Goal: Task Accomplishment & Management: Complete application form

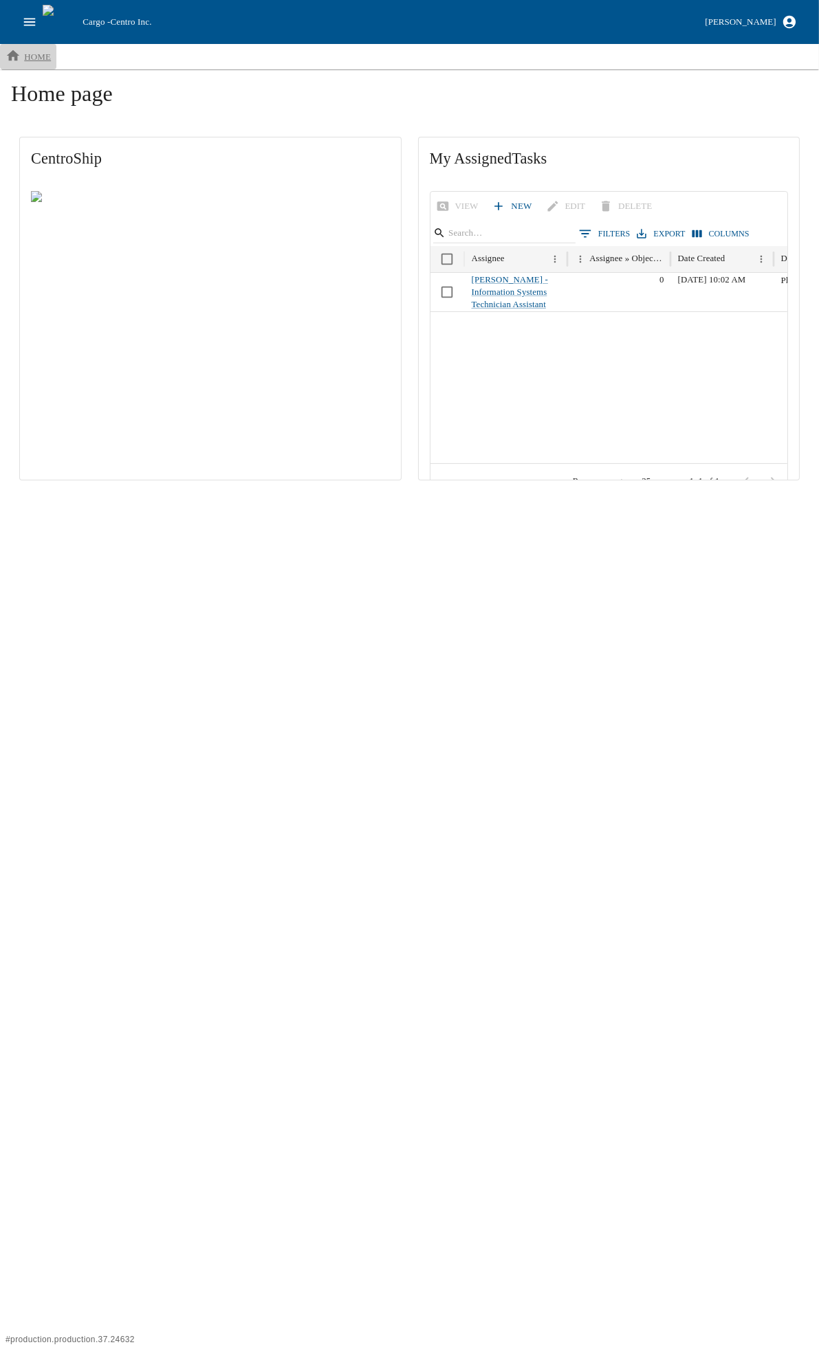
click at [25, 58] on p "home" at bounding box center [37, 57] width 27 height 14
click at [25, 21] on icon "open drawer" at bounding box center [30, 22] width 12 height 8
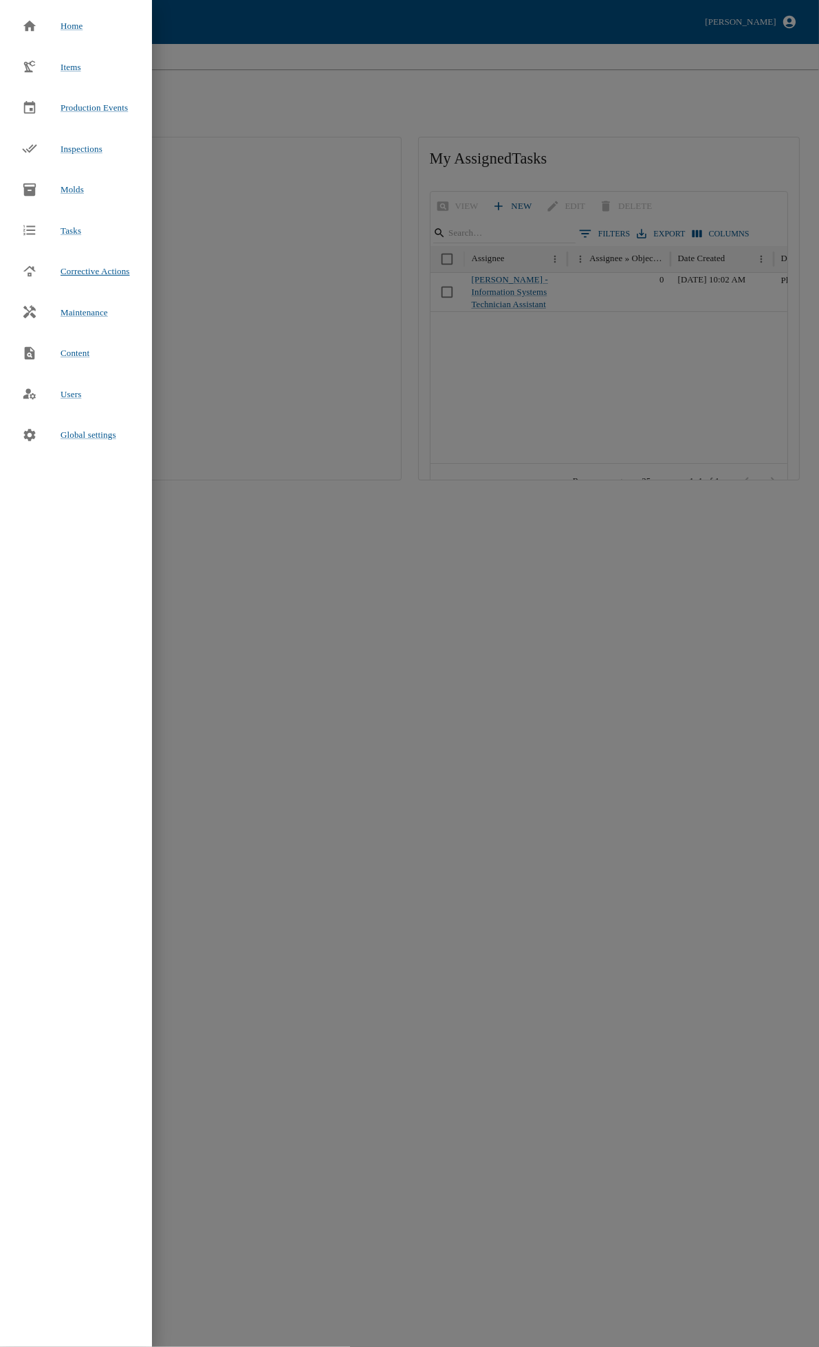
click at [95, 274] on span "Corrective Actions" at bounding box center [94, 271] width 69 height 10
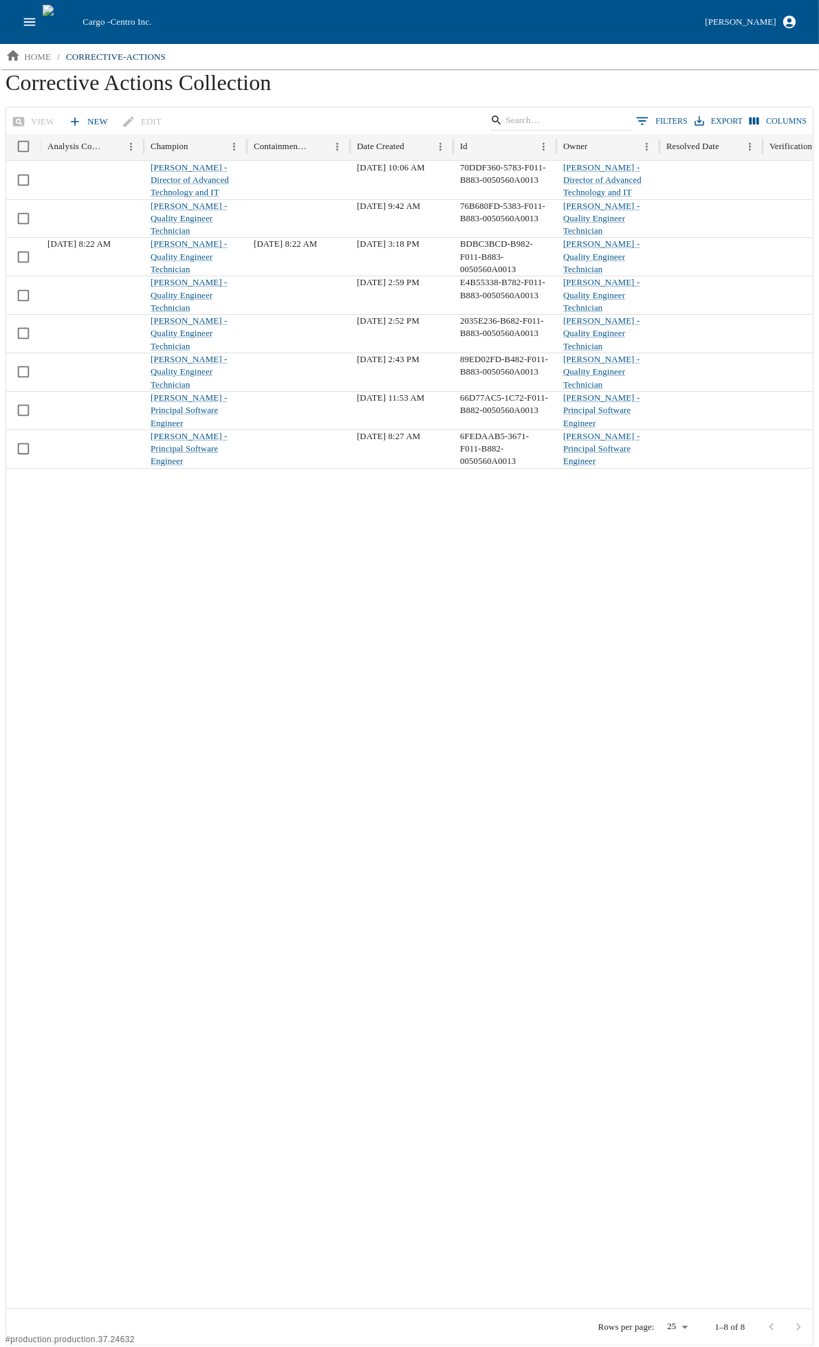
click at [85, 118] on link "New" at bounding box center [89, 122] width 48 height 24
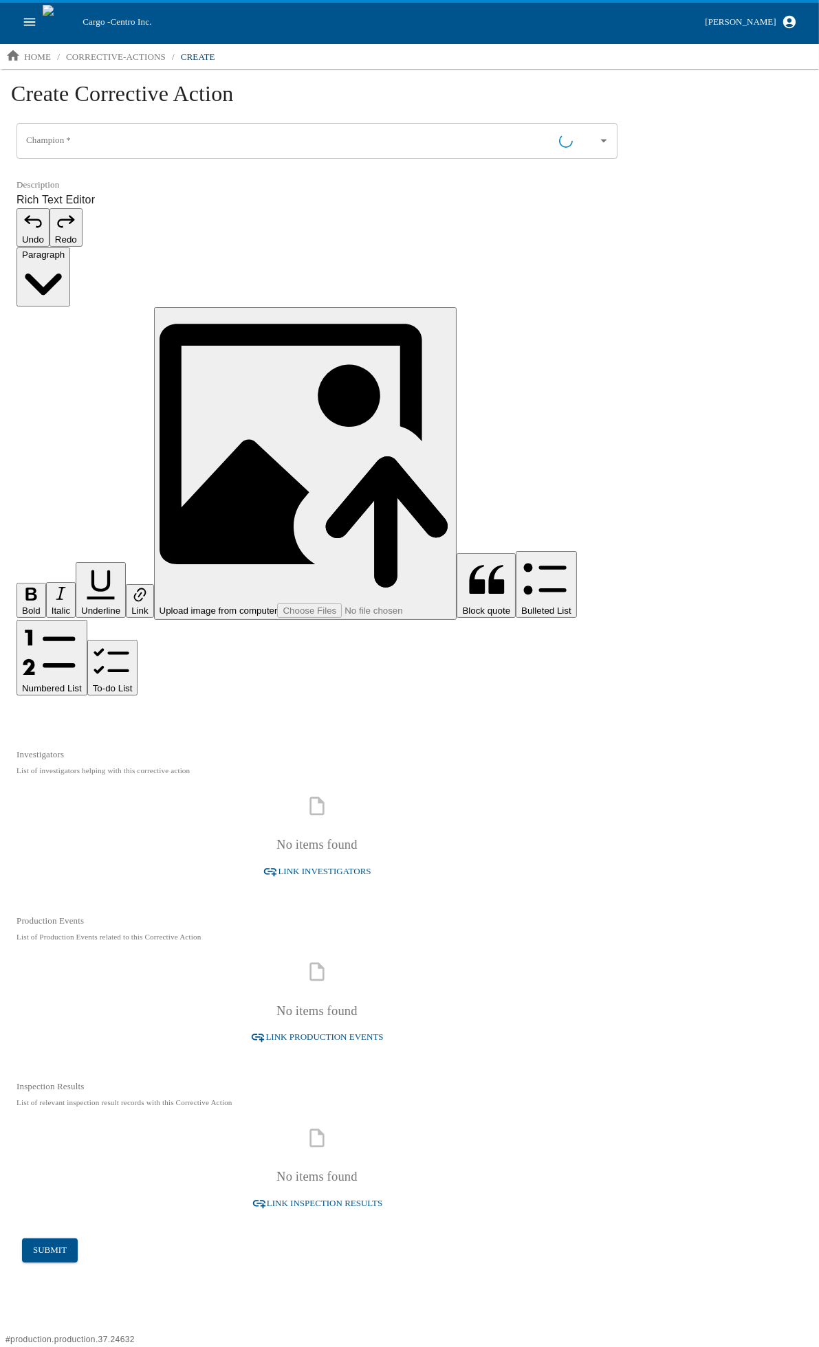
type input "[PERSON_NAME] - Information Systems Technician Assistant"
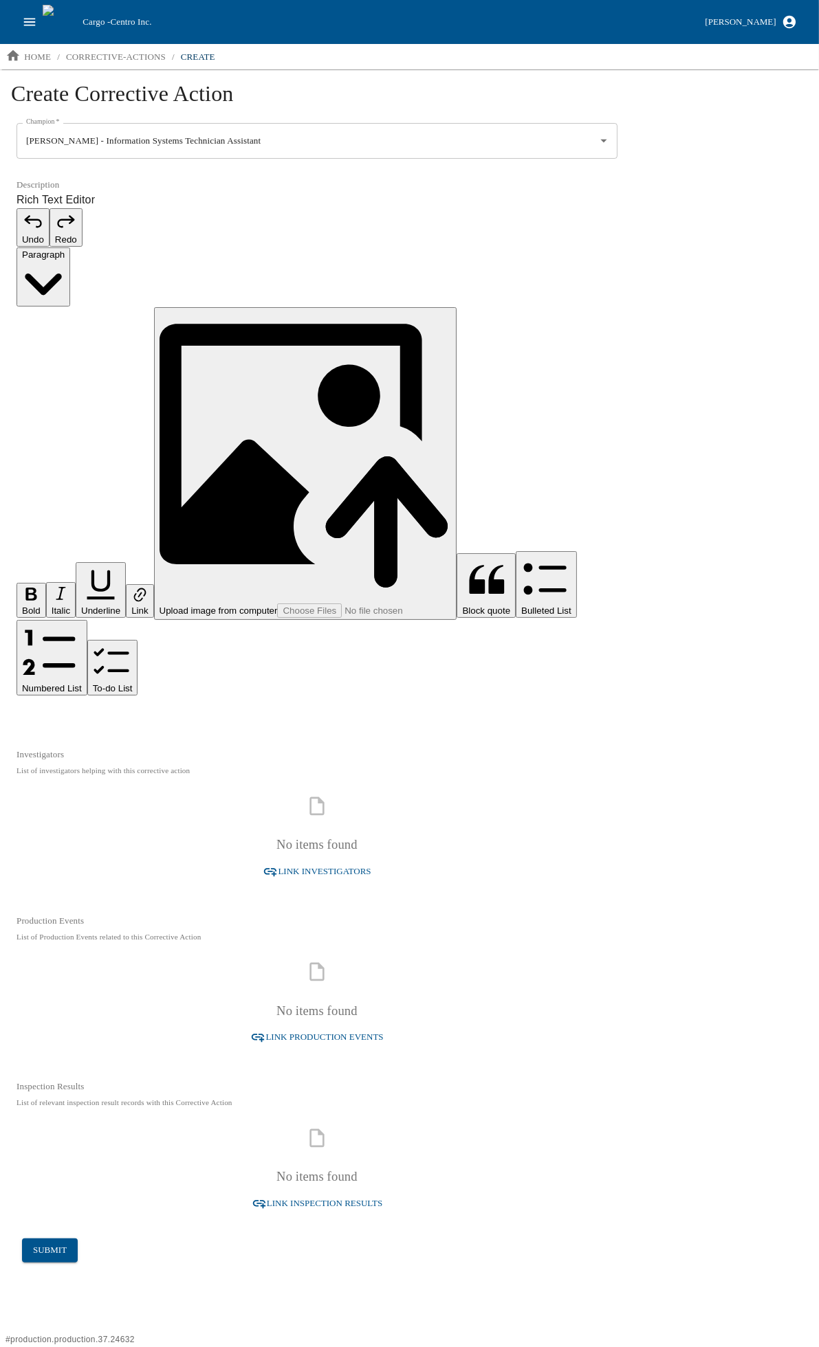
click at [169, 707] on p "Rich Text Editor. Editing area: main. Press Alt+0 for help." at bounding box center [316, 715] width 601 height 16
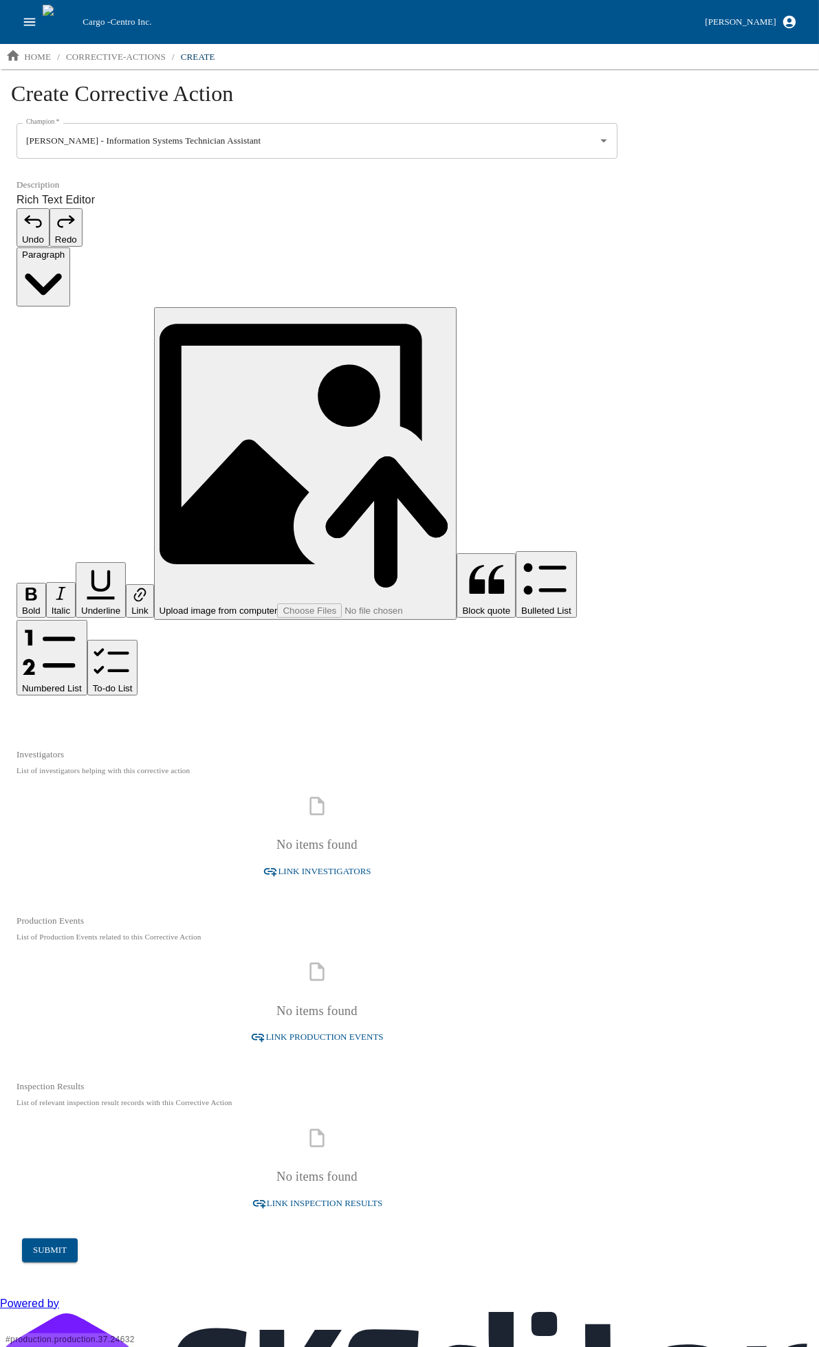
click at [168, 707] on div "Rich Text Editor. Editing area: main. Press Alt+0 for help." at bounding box center [316, 715] width 601 height 16
click at [159, 707] on p "Rich Text Editor. Editing area: main. Press Alt+0 for help." at bounding box center [316, 715] width 601 height 16
click at [208, 707] on p "Rich Text Editor. Editing area: main. Press Alt+0 for help." at bounding box center [316, 715] width 601 height 16
click at [311, 864] on span "Link Investigators" at bounding box center [324, 872] width 93 height 16
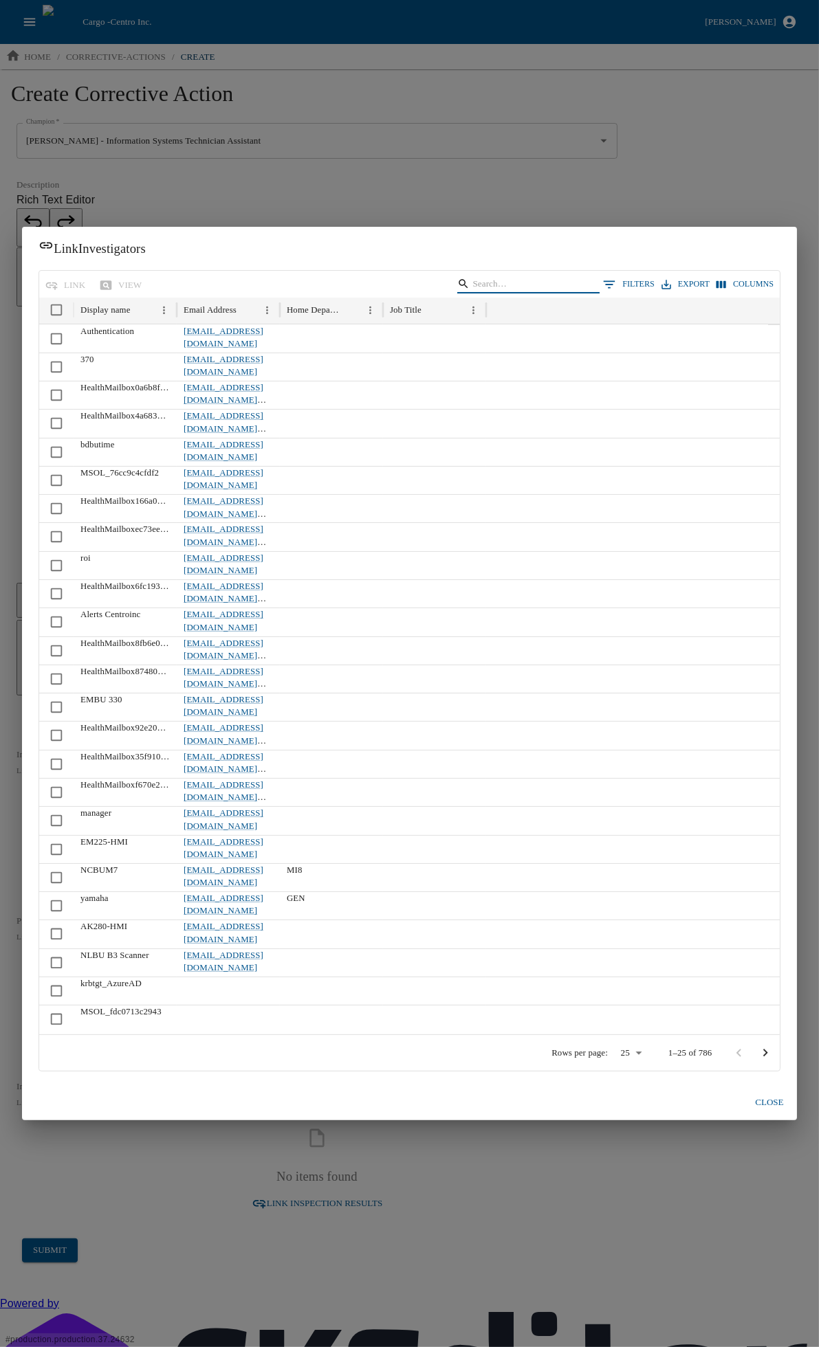
click at [538, 280] on input "Search" at bounding box center [525, 283] width 107 height 19
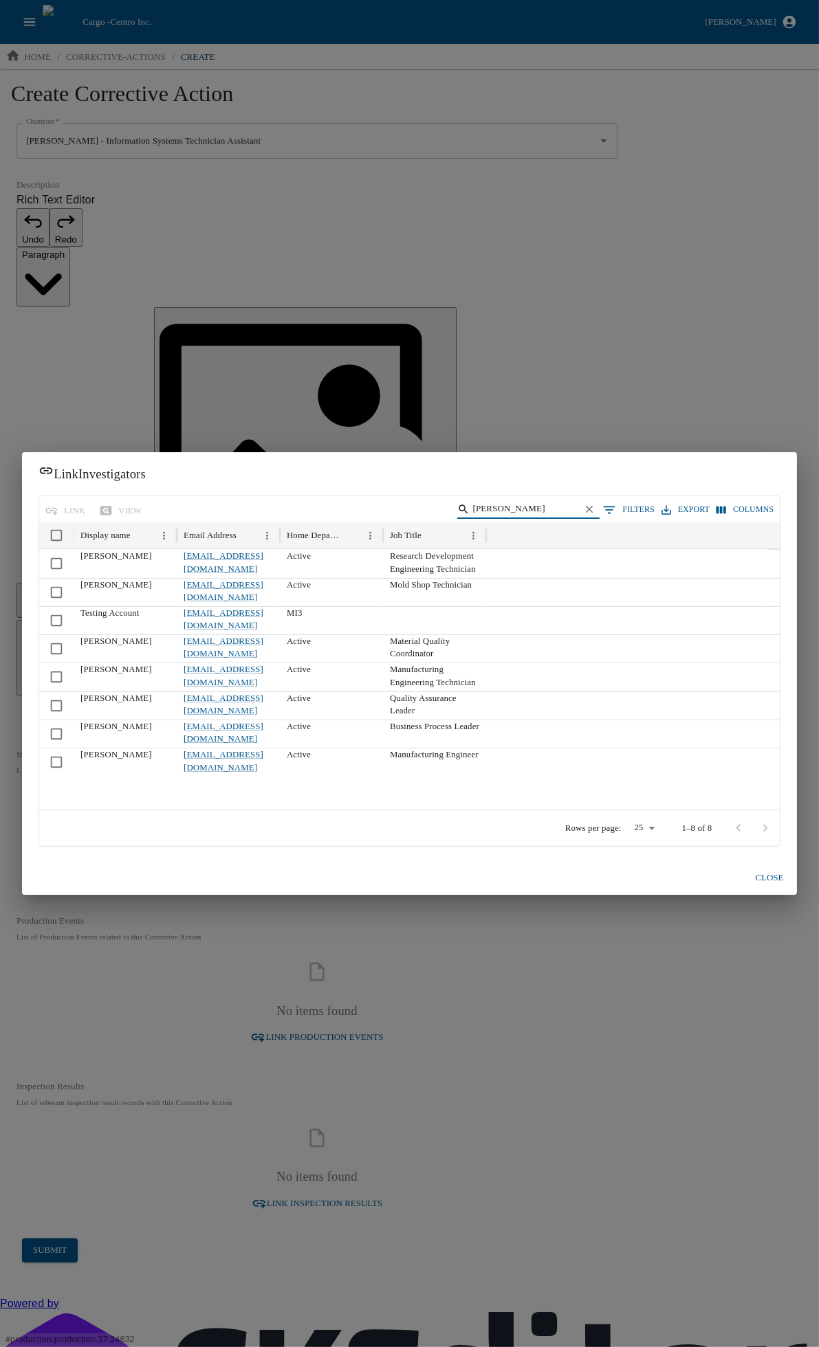
type input "[PERSON_NAME]"
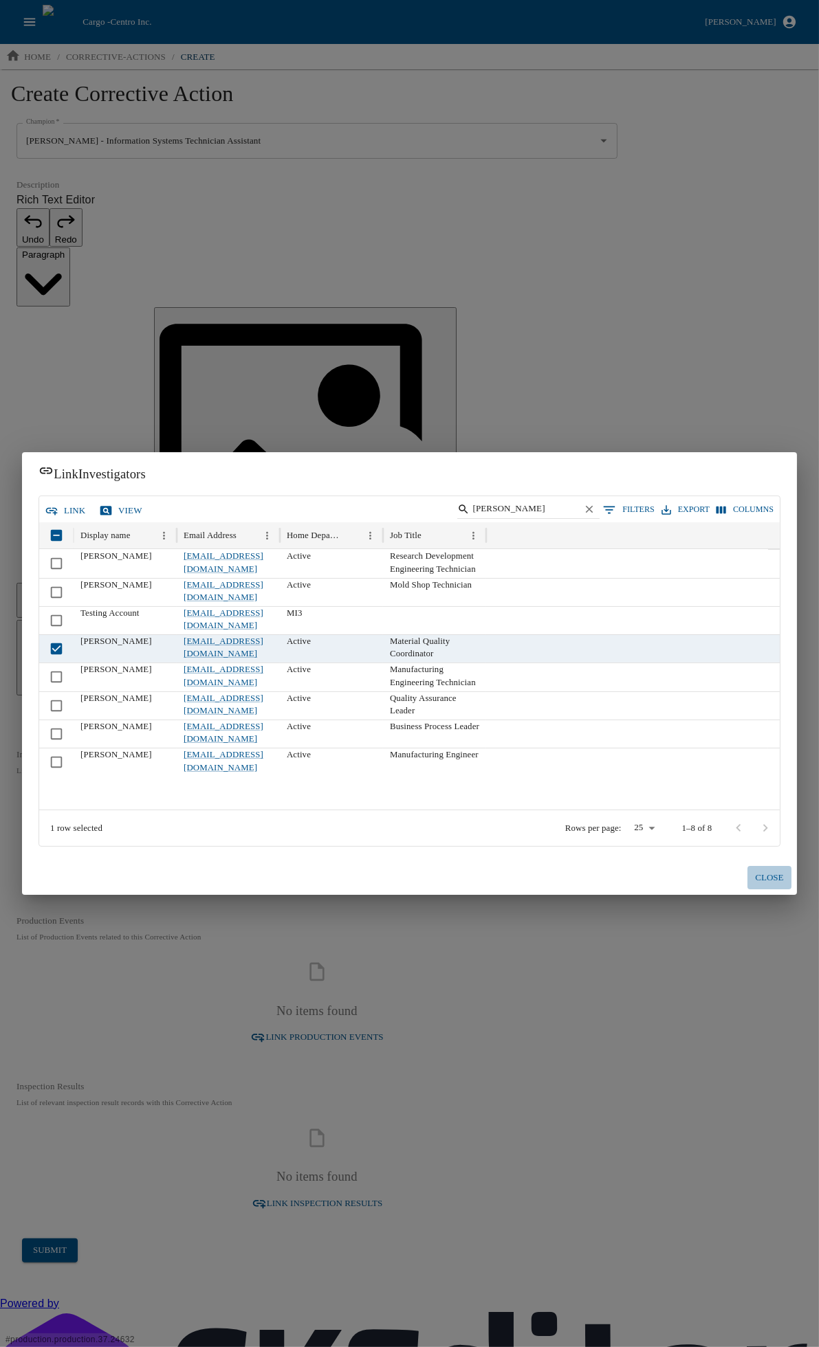
click at [763, 881] on button "close" at bounding box center [769, 878] width 44 height 24
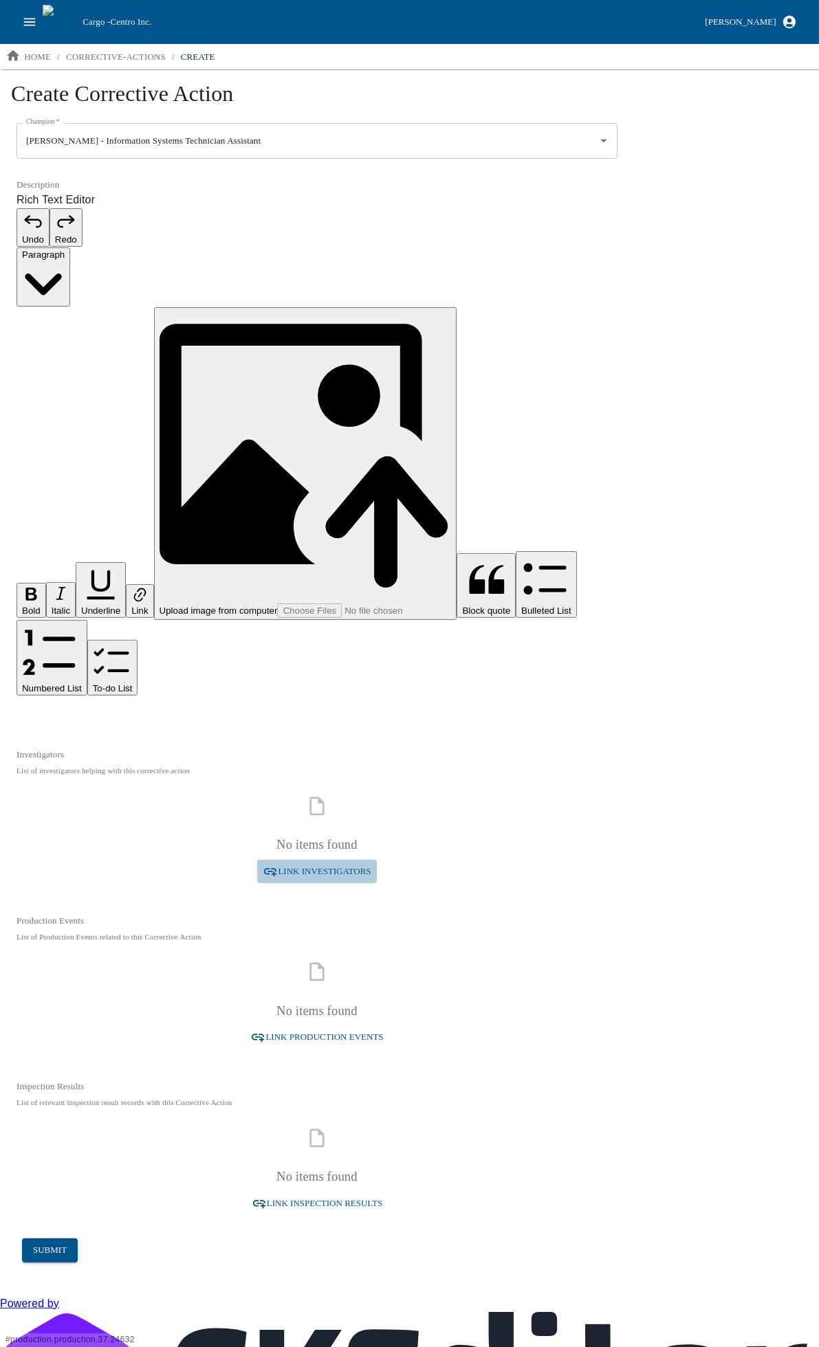
click at [326, 864] on span "Link Investigators" at bounding box center [324, 872] width 93 height 16
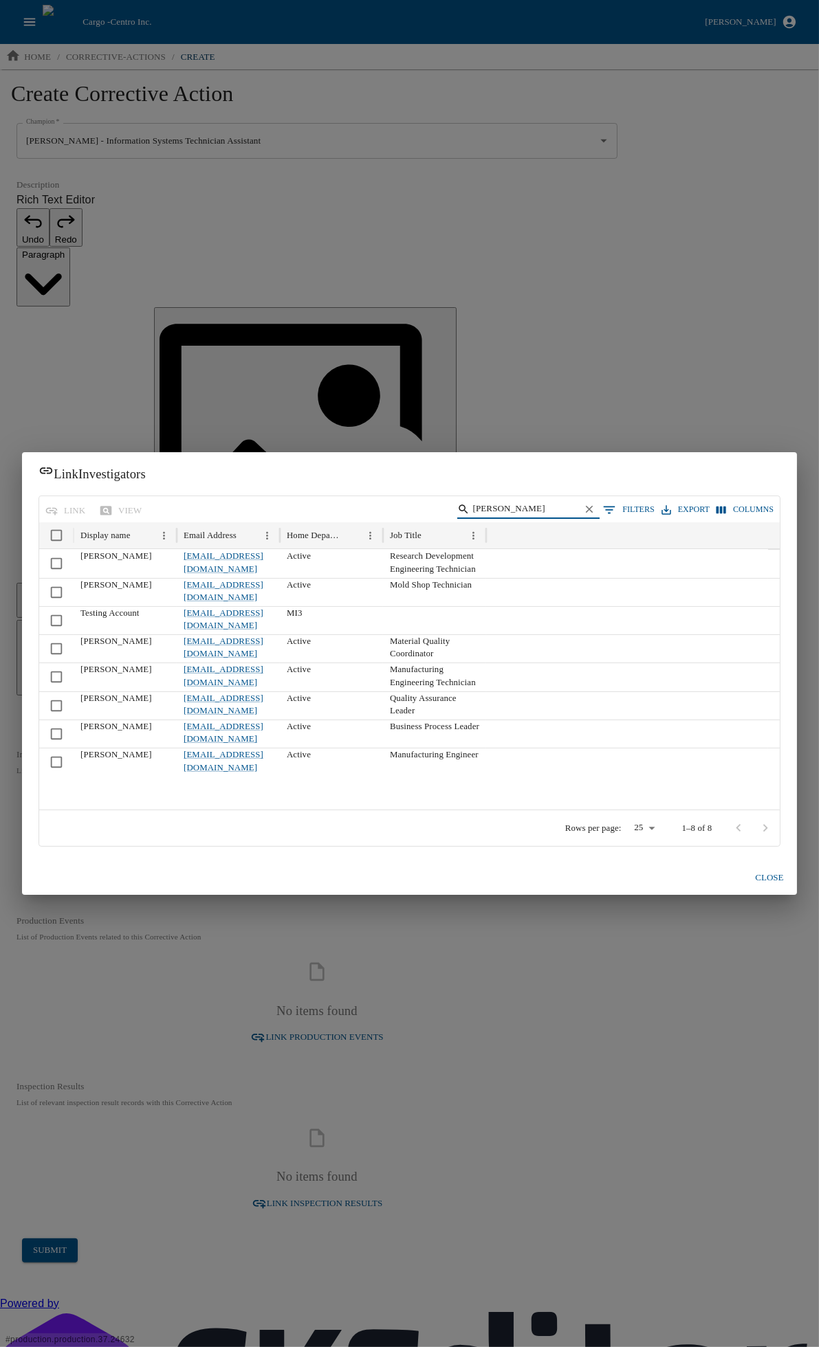
click at [525, 514] on input "[PERSON_NAME]" at bounding box center [525, 509] width 107 height 19
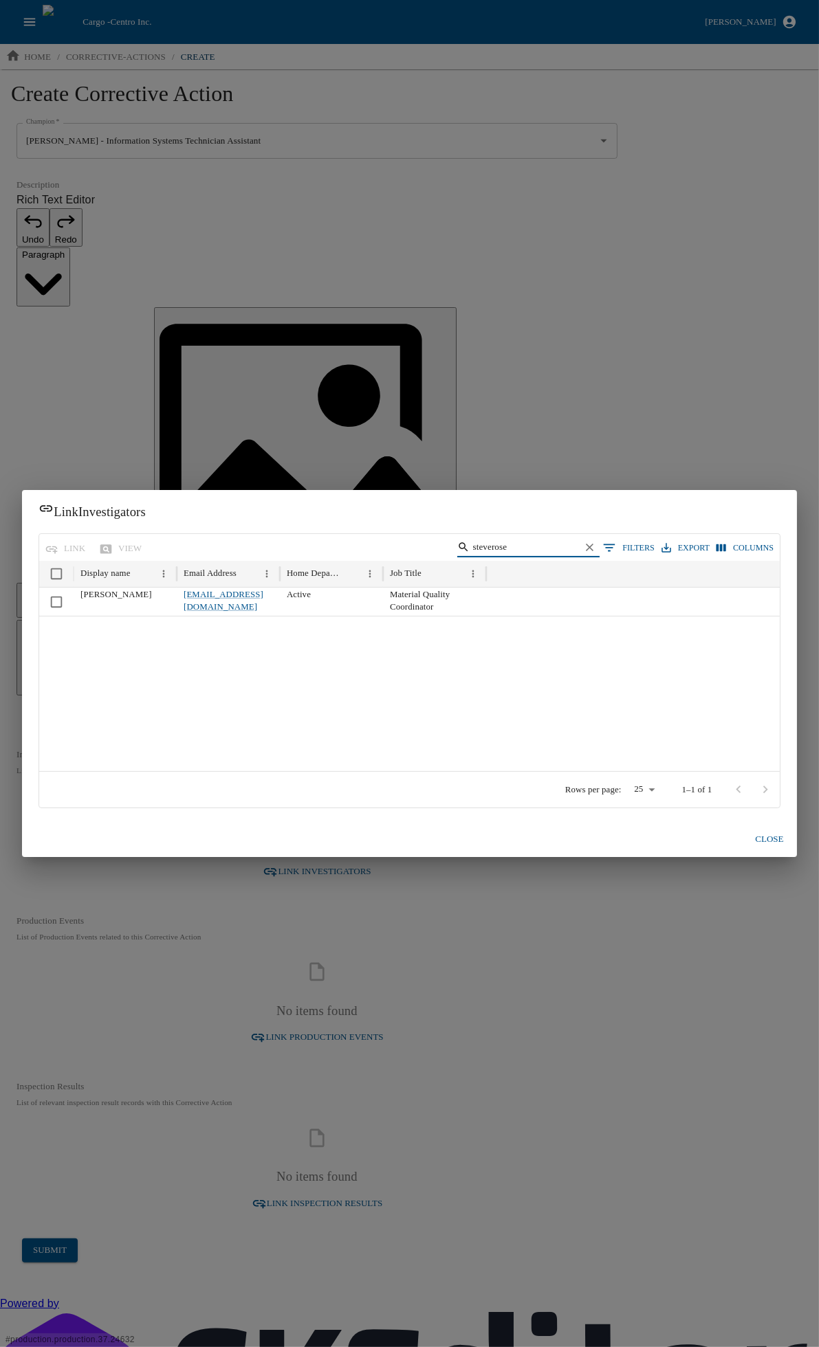
type input "steverose"
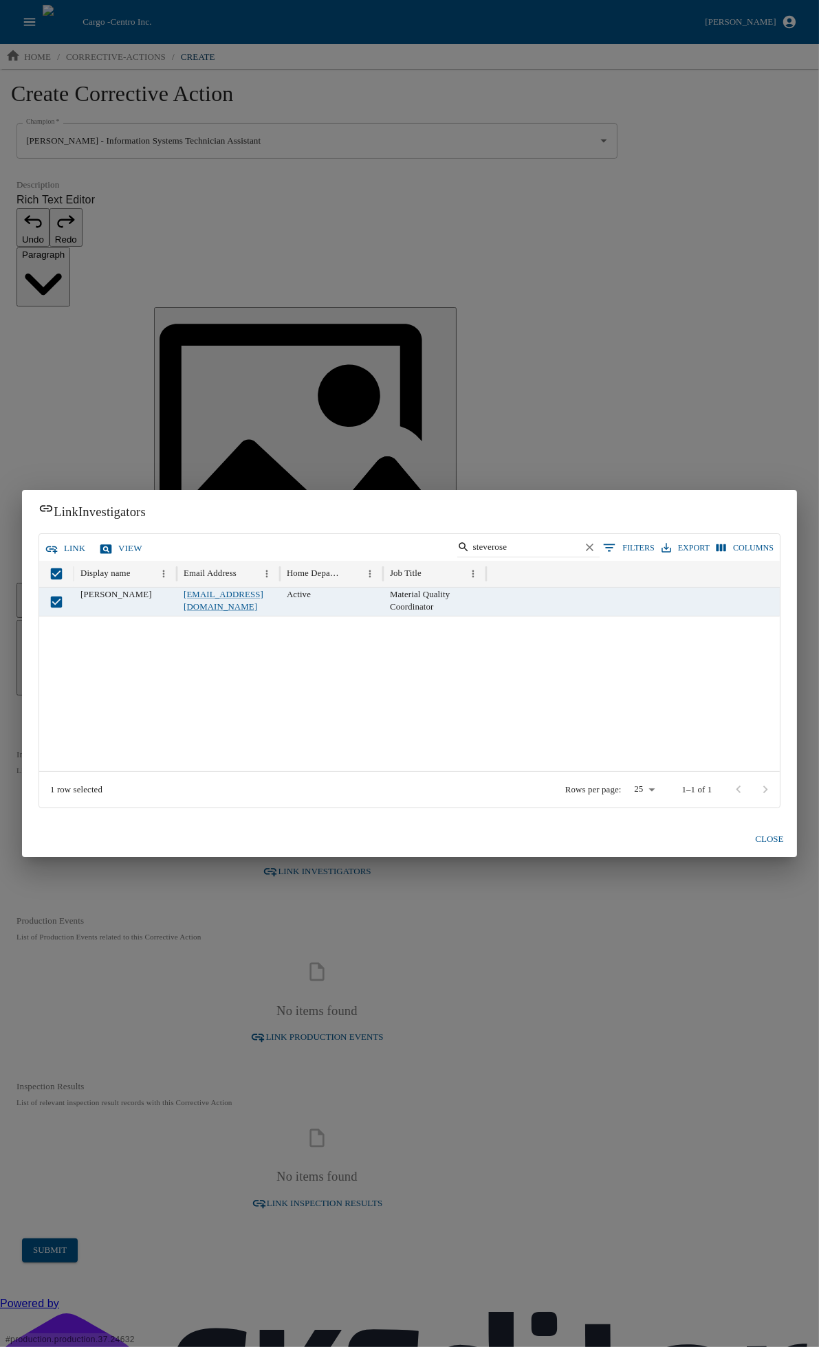
click at [76, 546] on button "link" at bounding box center [66, 549] width 49 height 24
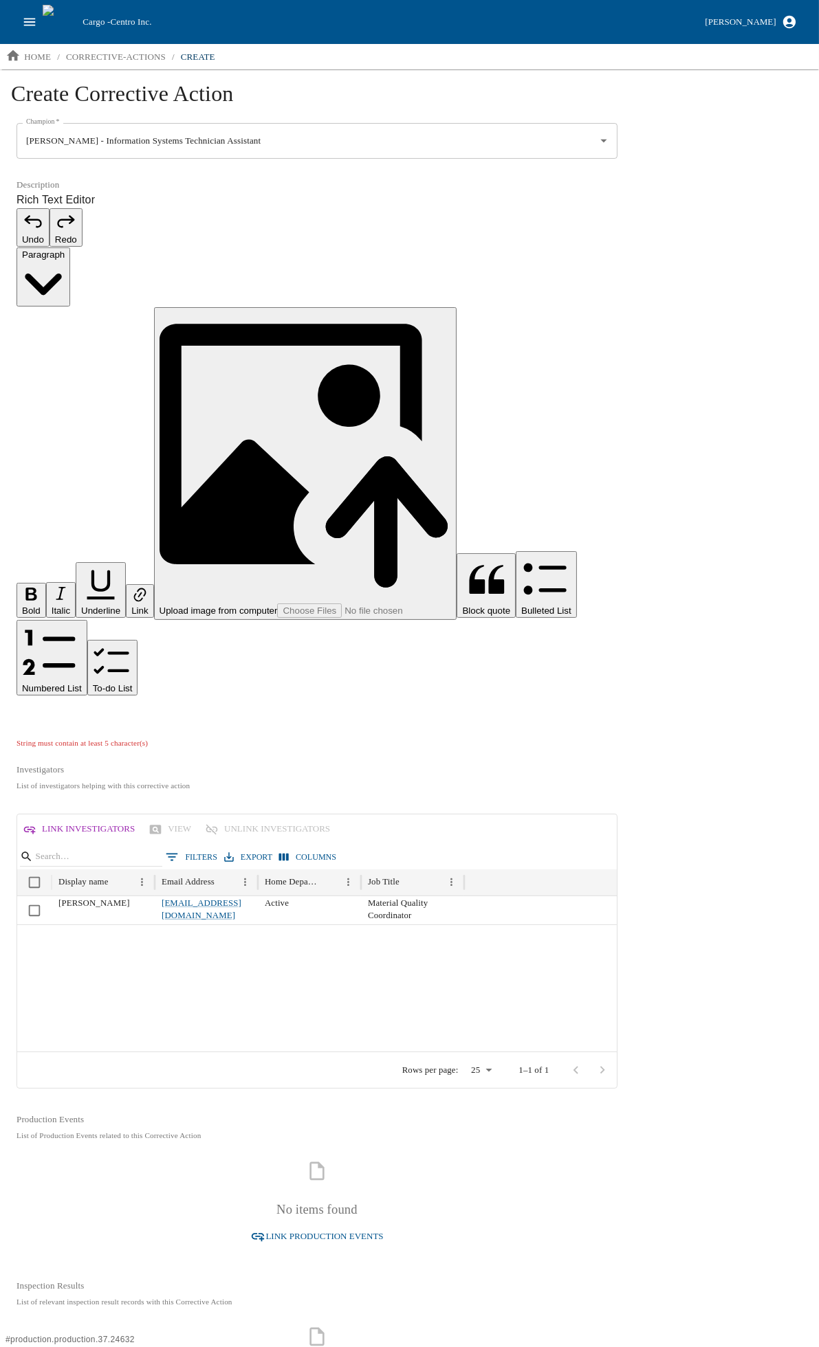
click at [93, 707] on p "Rich Text Editor. Editing area: main. Press Alt+0 for help." at bounding box center [316, 715] width 601 height 16
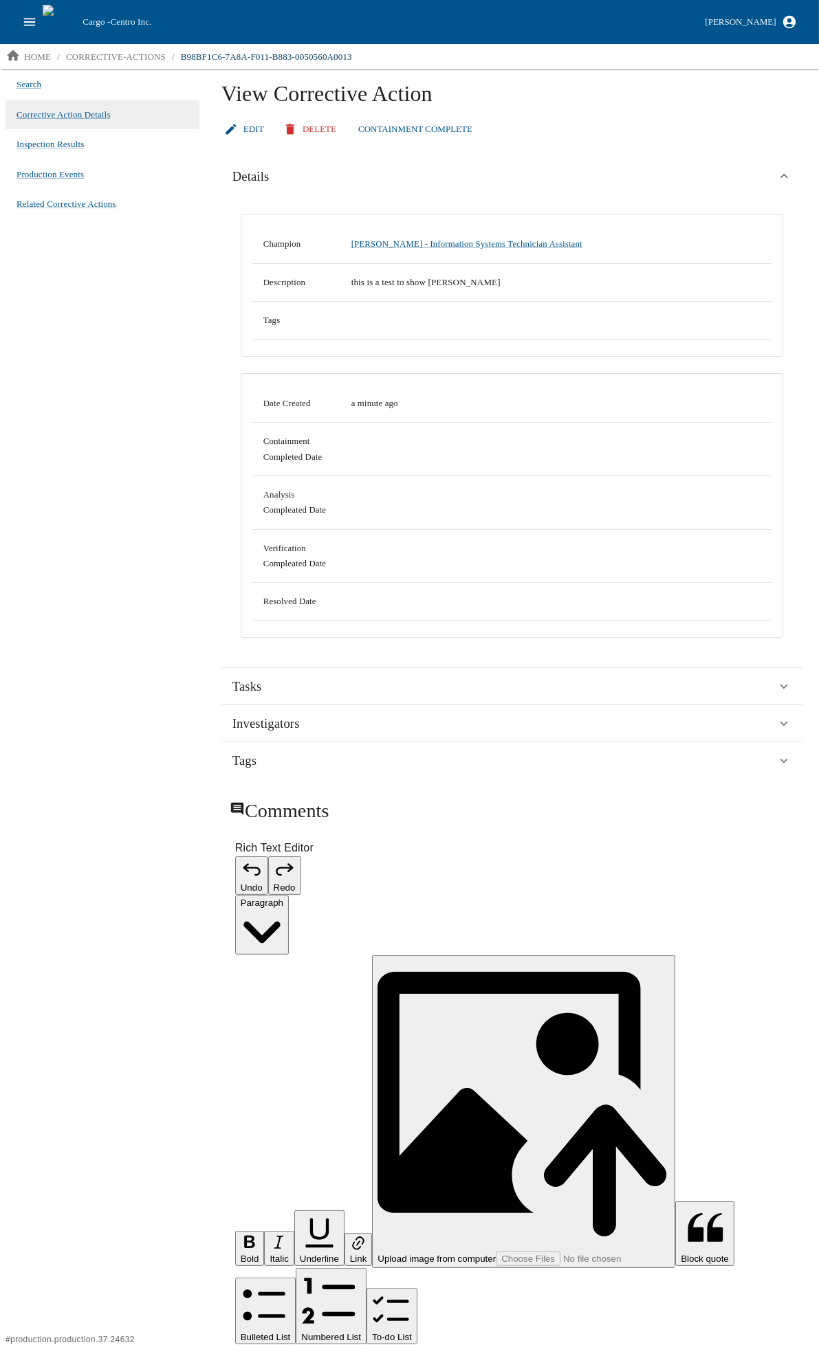
click at [401, 1347] on p "Rich Text Editor. Editing area: main. Press Alt+0 for help." at bounding box center [511, 1364] width 553 height 16
click at [489, 958] on icon "Editor toolbar" at bounding box center [523, 1104] width 292 height 292
click at [136, 888] on div "Search Corrective Action Details Inspection Results Production Events Related C…" at bounding box center [102, 707] width 205 height 1277
click at [326, 1347] on p "Rich Text Editor. Editing area: main. Press Alt+0 for help." at bounding box center [511, 1364] width 553 height 16
click at [142, 914] on div "Search Corrective Action Details Inspection Results Production Events Related C…" at bounding box center [102, 707] width 205 height 1277
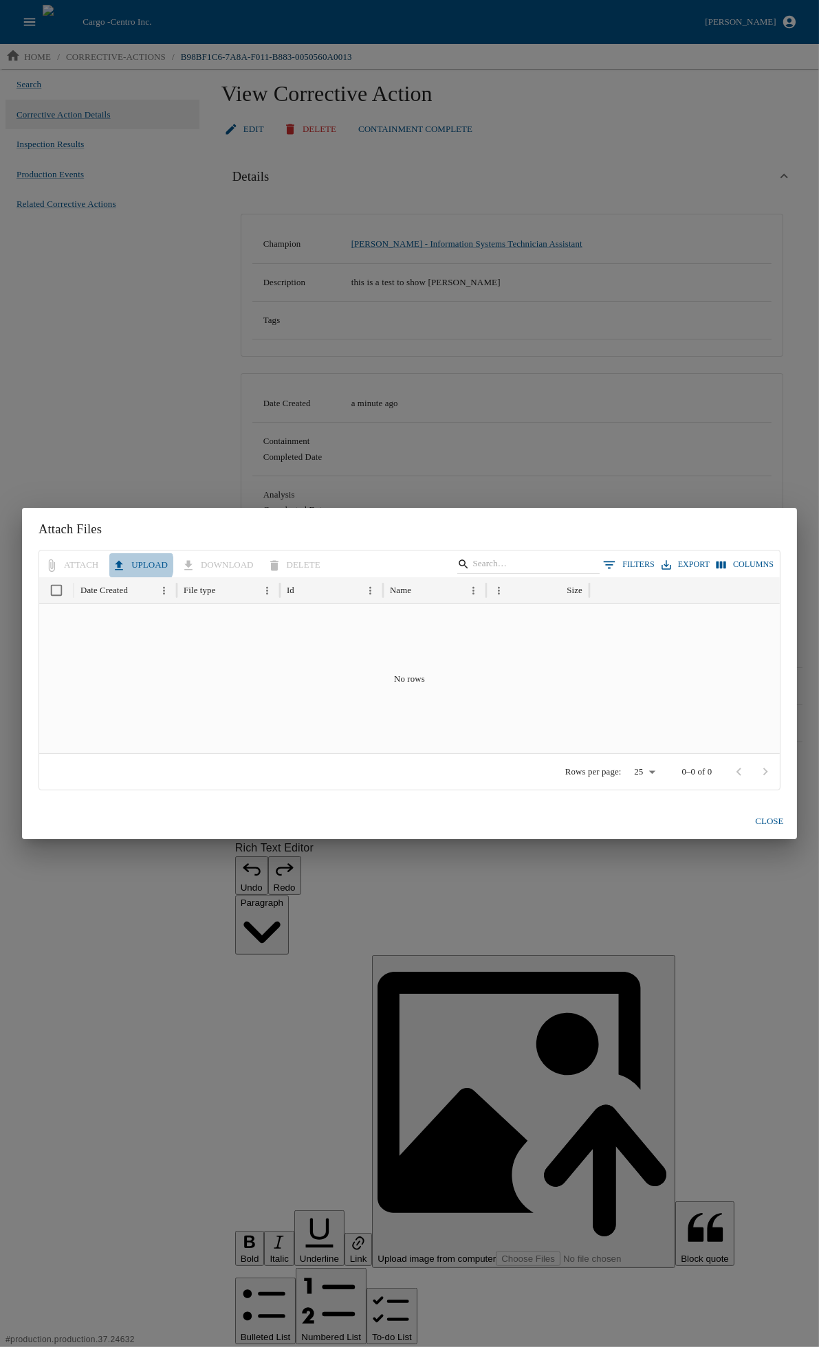
click at [134, 565] on button "Upload" at bounding box center [141, 565] width 64 height 24
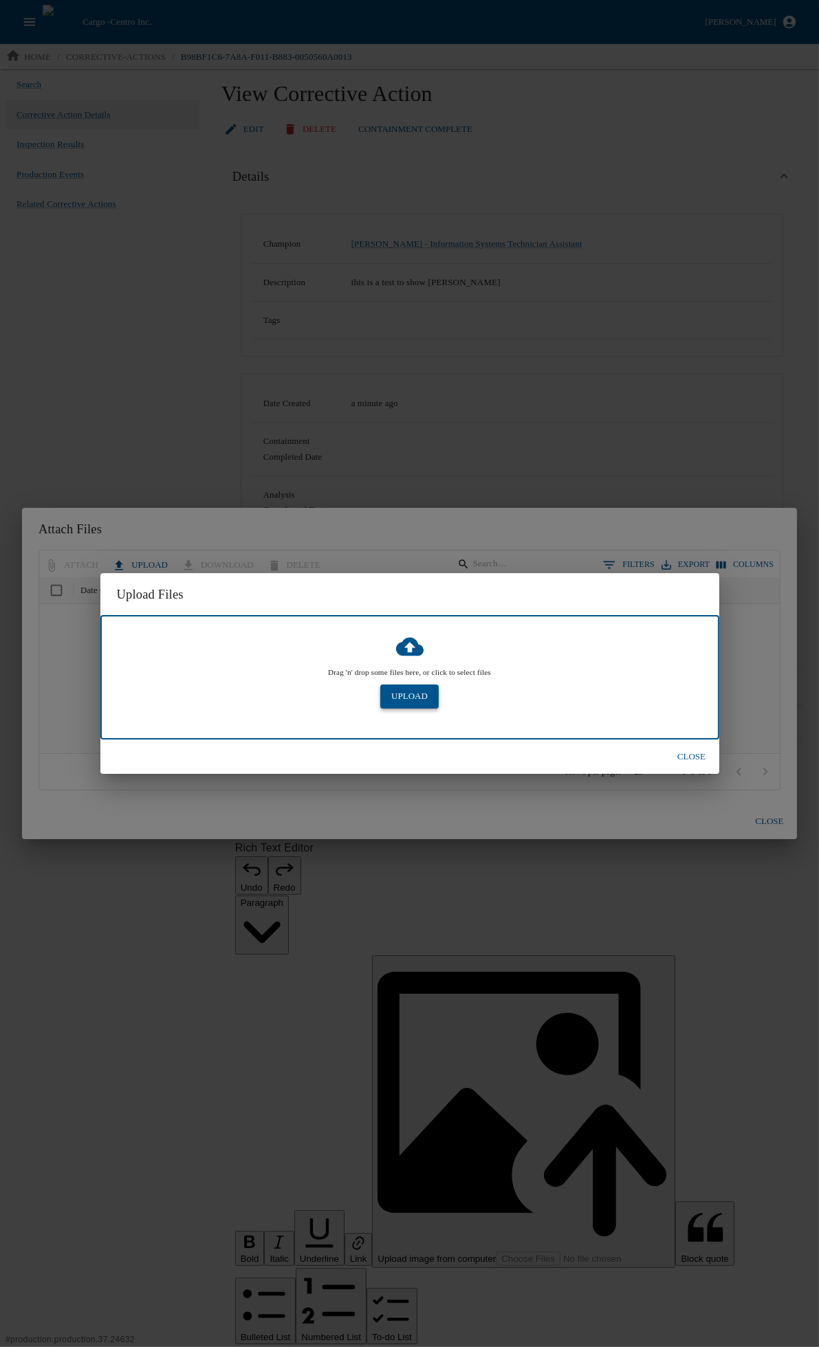
click at [417, 696] on button "Upload" at bounding box center [409, 697] width 58 height 24
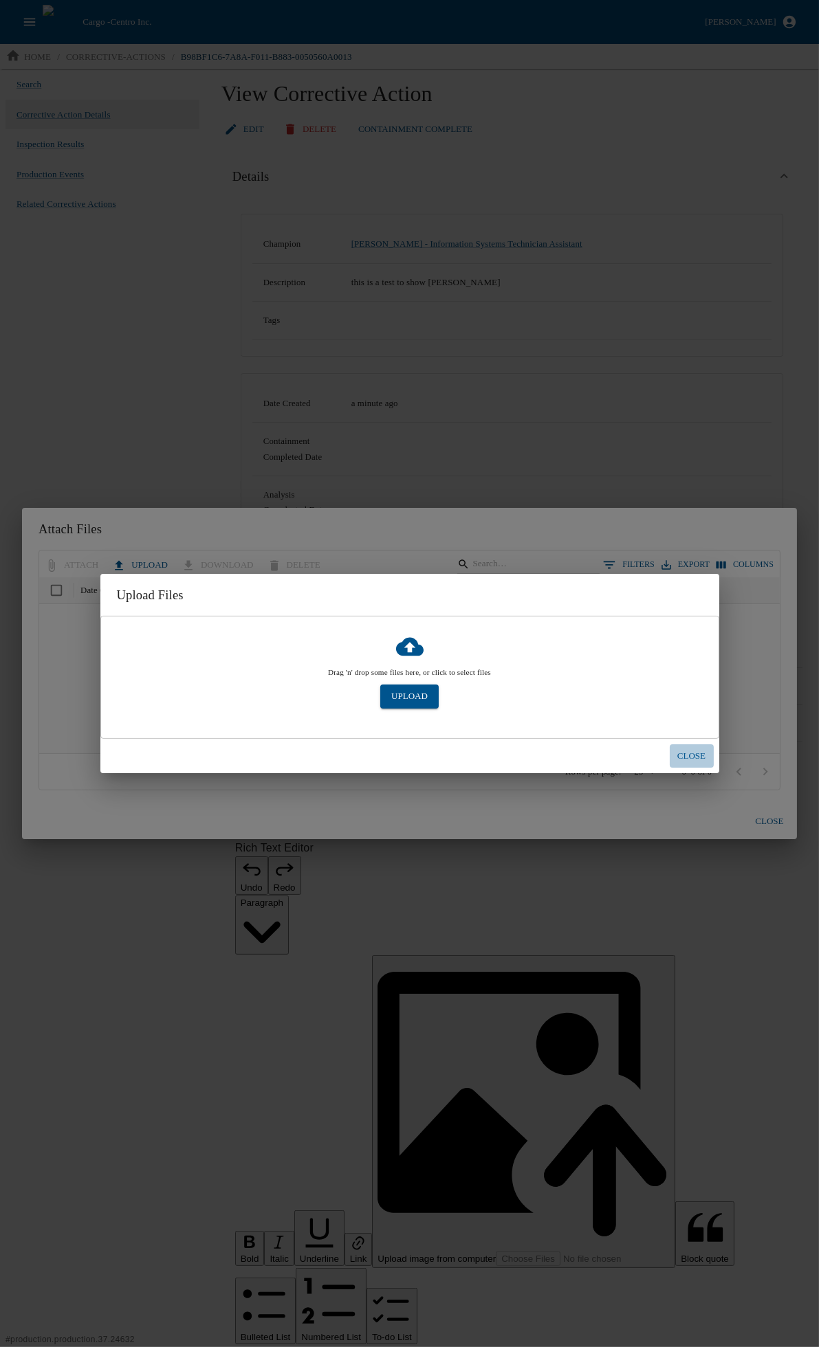
click at [685, 747] on button "Close" at bounding box center [692, 757] width 44 height 24
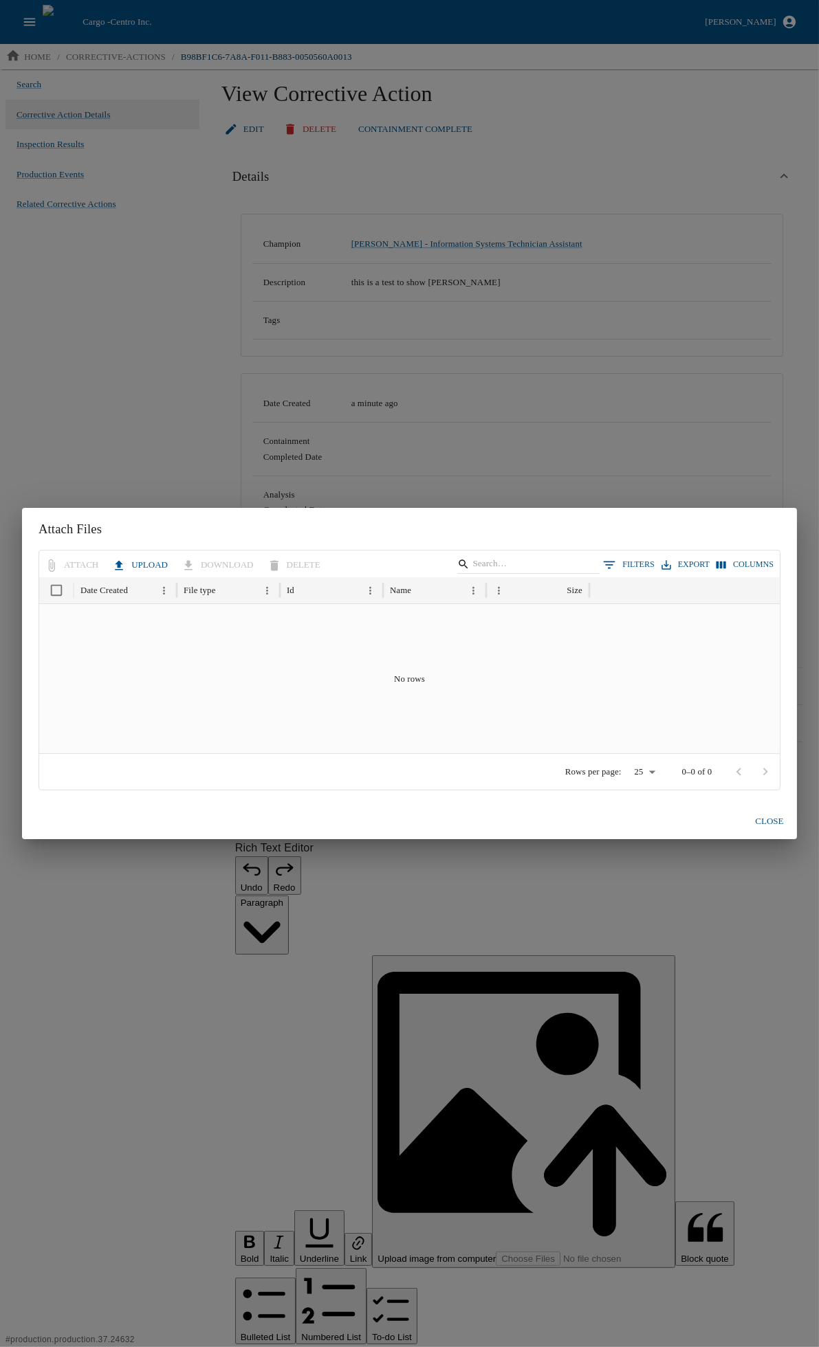
click at [761, 815] on button "Close" at bounding box center [769, 822] width 44 height 24
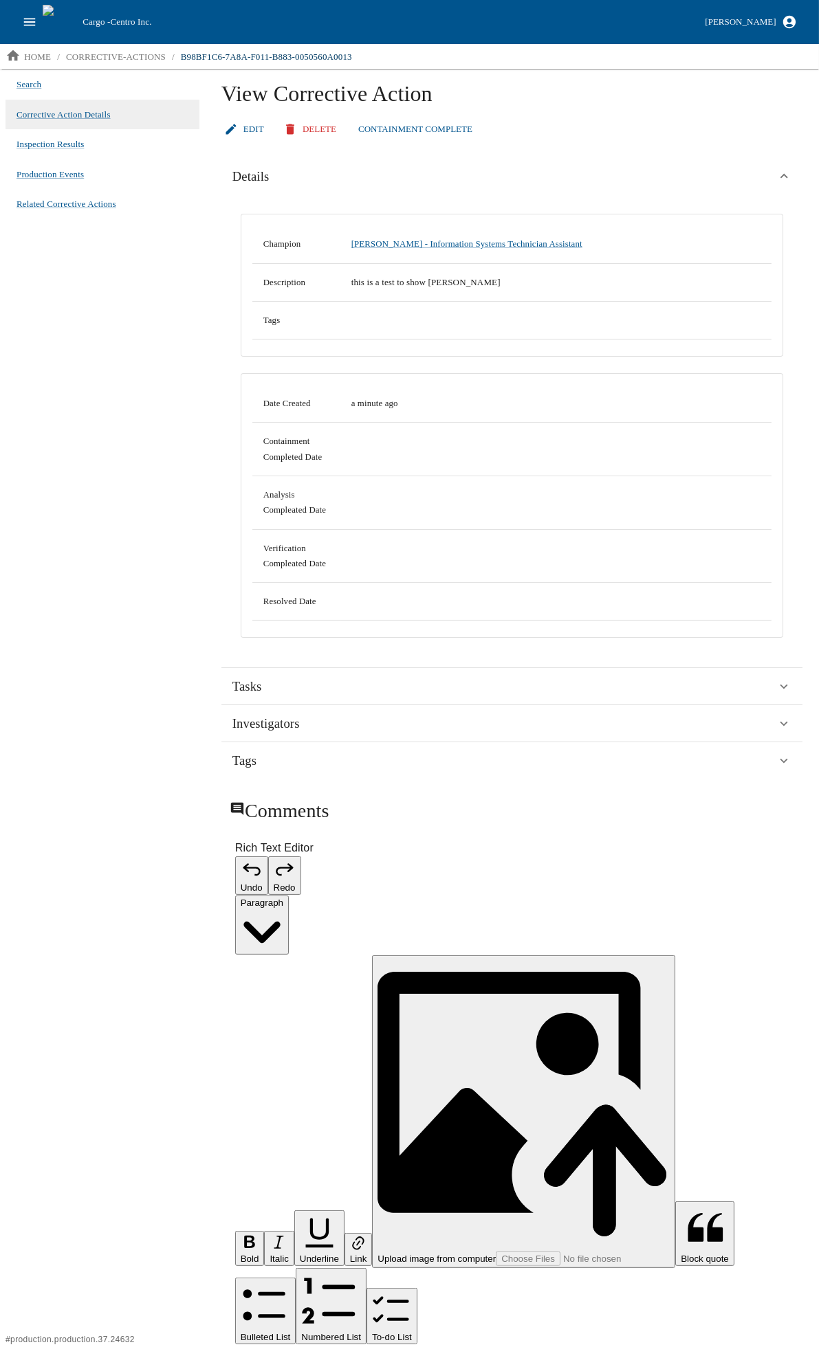
click at [105, 654] on div "Search Corrective Action Details Inspection Results Production Events Related C…" at bounding box center [102, 707] width 205 height 1277
click at [48, 115] on span "Corrective Action Details" at bounding box center [63, 115] width 94 height 14
click at [135, 51] on p "corrective-actions" at bounding box center [116, 57] width 100 height 14
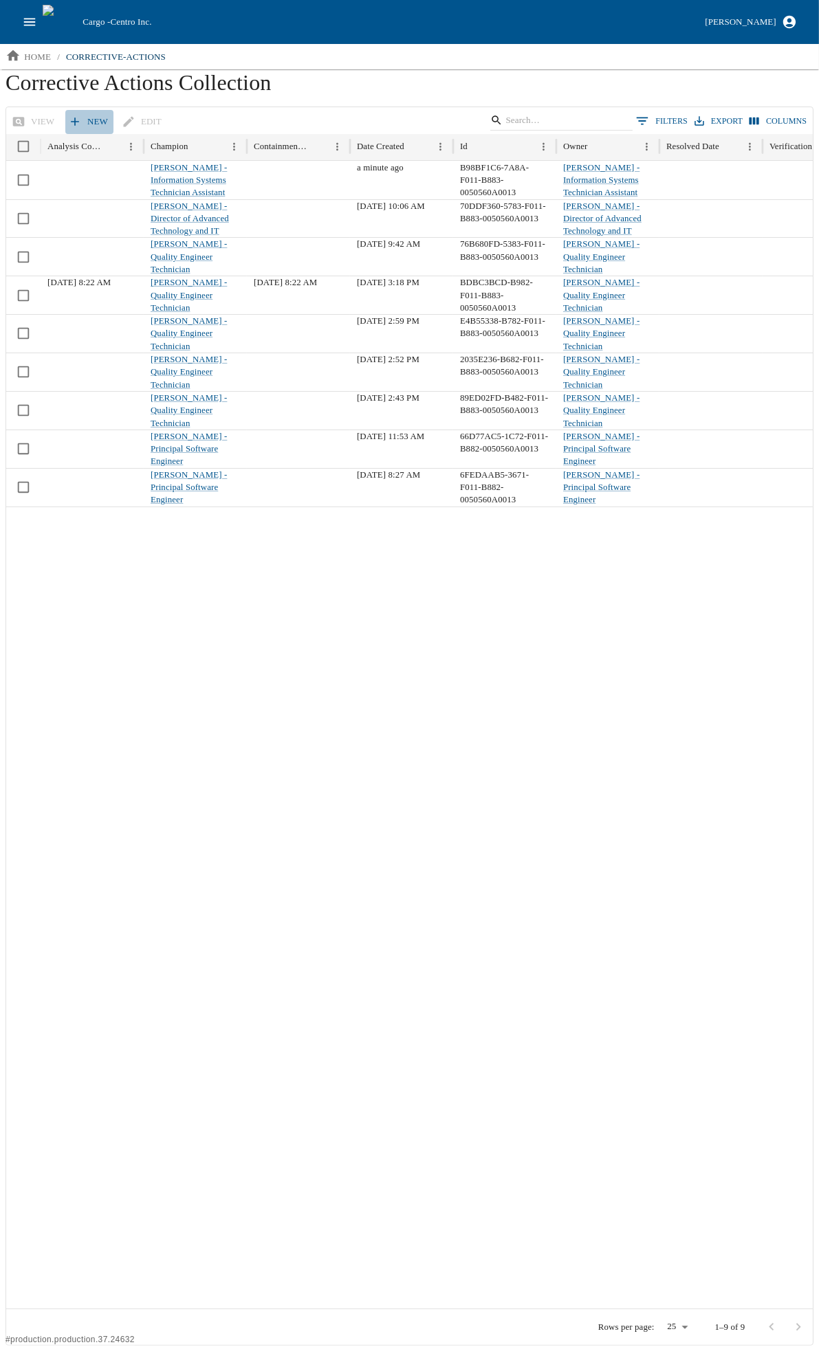
click at [88, 124] on link "New" at bounding box center [89, 122] width 48 height 24
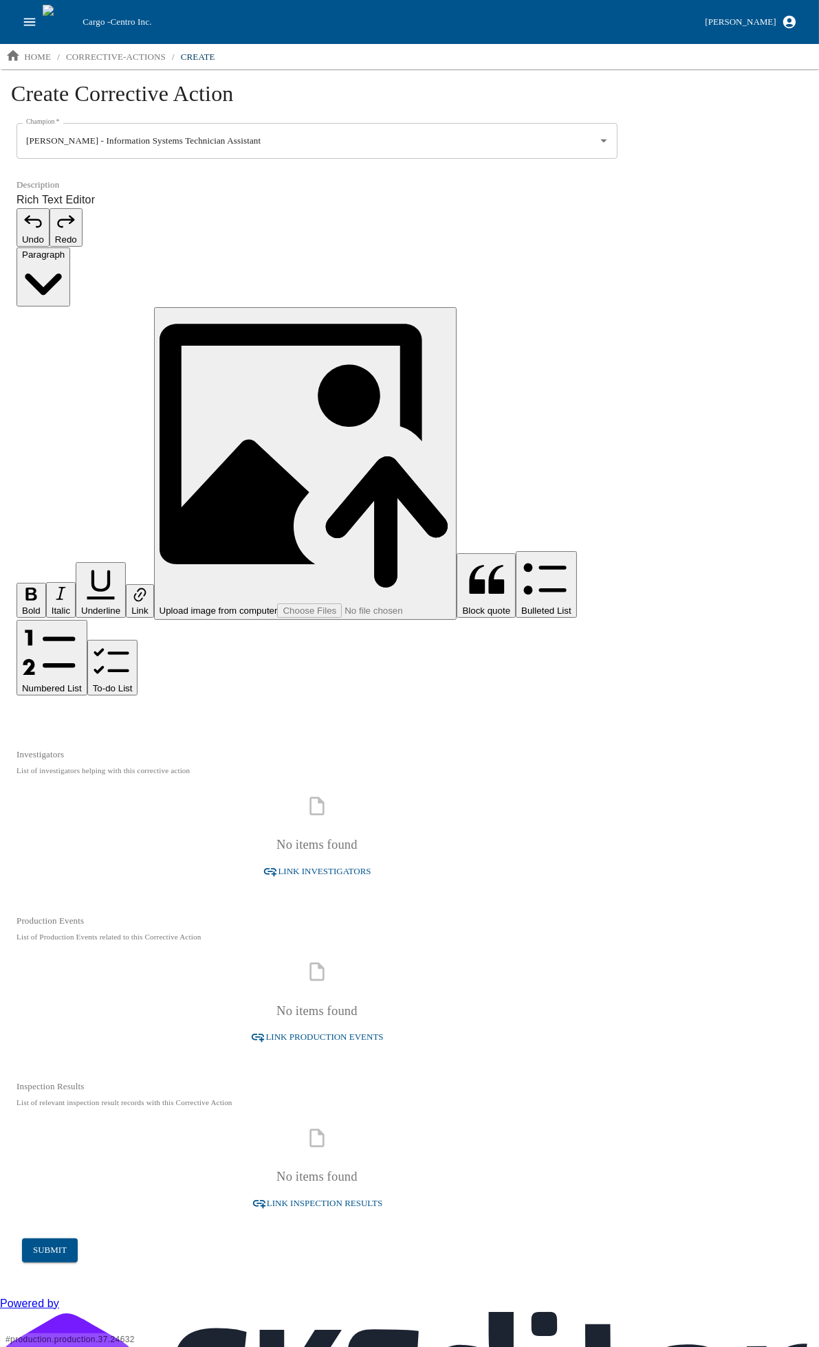
click at [119, 707] on p "Rich Text Editor. Editing area: main. Press Alt+0 for help." at bounding box center [316, 715] width 601 height 16
drag, startPoint x: 119, startPoint y: 239, endPoint x: 8, endPoint y: 234, distance: 110.8
click at [8, 234] on div "Create Corrective Action Champion   * Jordan Junk - Information Systems Technic…" at bounding box center [409, 676] width 819 height 1215
click at [22, 60] on link "home" at bounding box center [28, 56] width 56 height 25
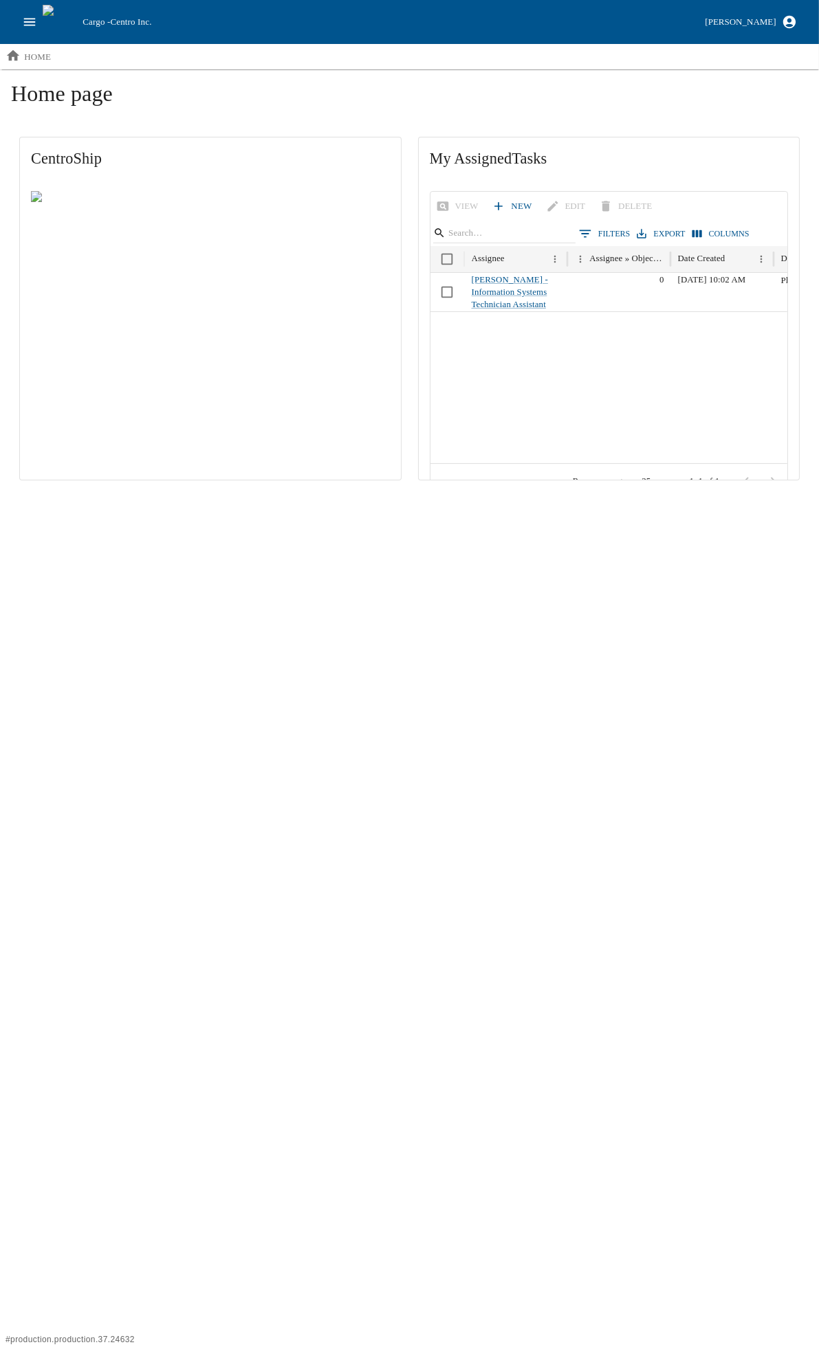
click at [19, 21] on button "open drawer" at bounding box center [29, 22] width 26 height 26
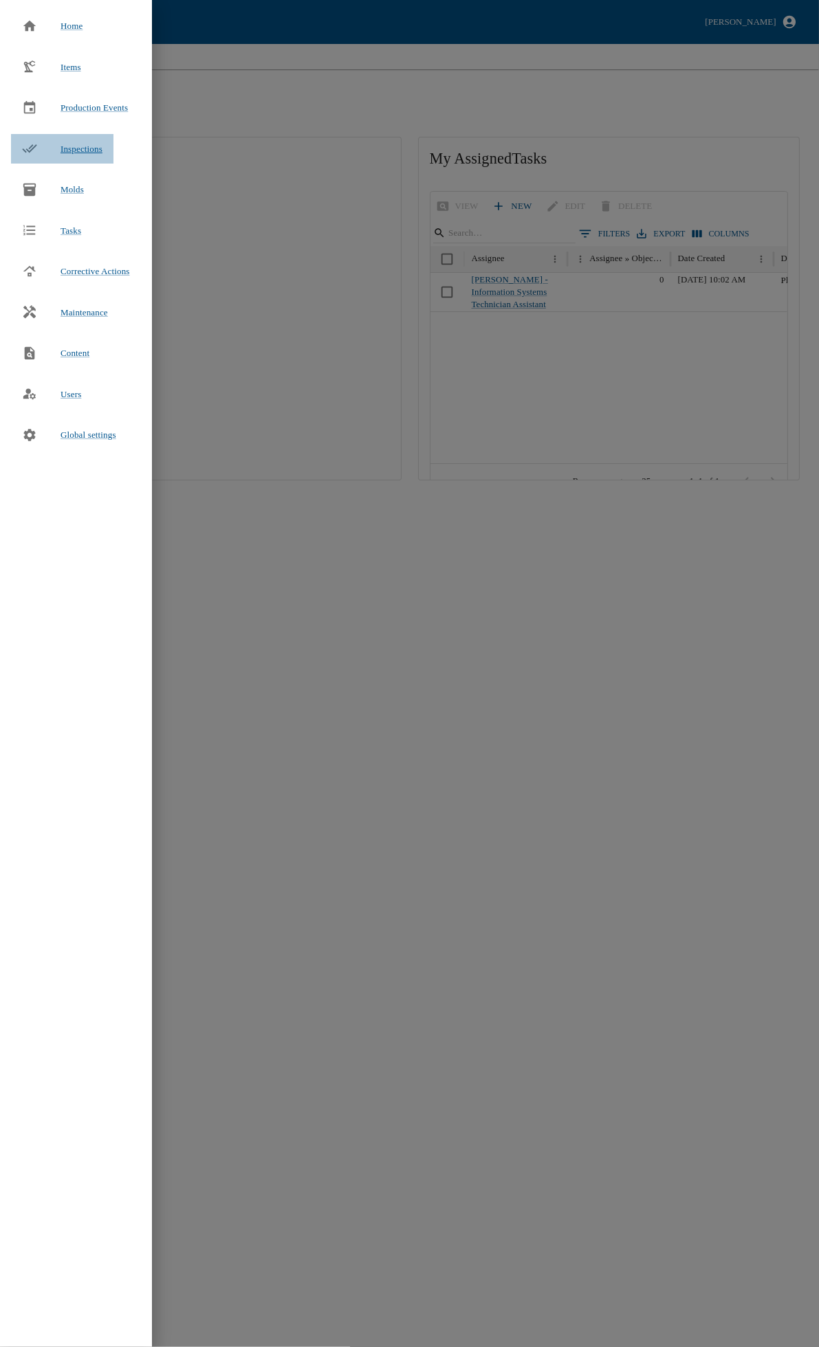
click at [99, 151] on span "Inspections" at bounding box center [81, 149] width 42 height 10
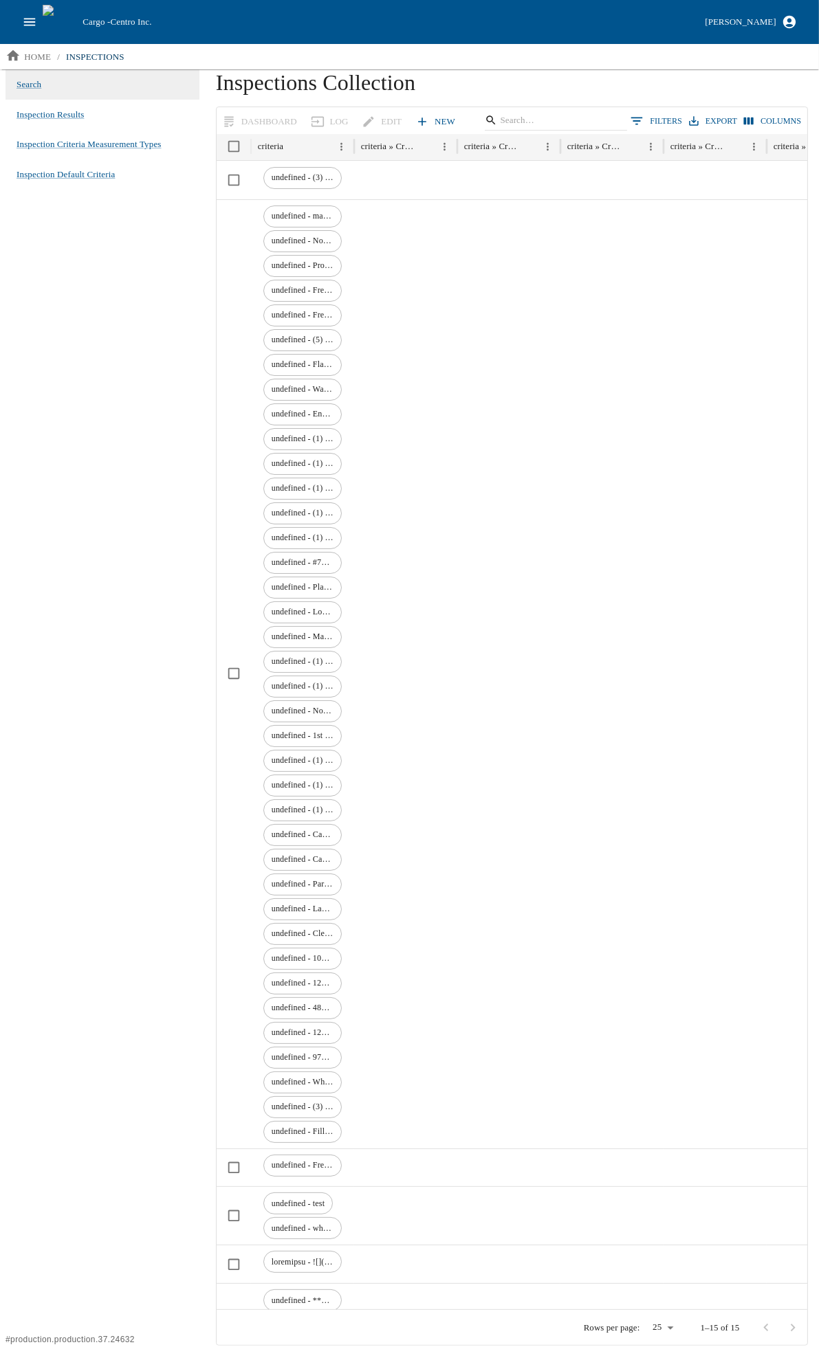
click at [112, 367] on div "Search Inspection Results Inspection Criteria Measurement Types Inspection Defa…" at bounding box center [102, 707] width 205 height 1277
click at [430, 121] on link "New" at bounding box center [436, 122] width 48 height 24
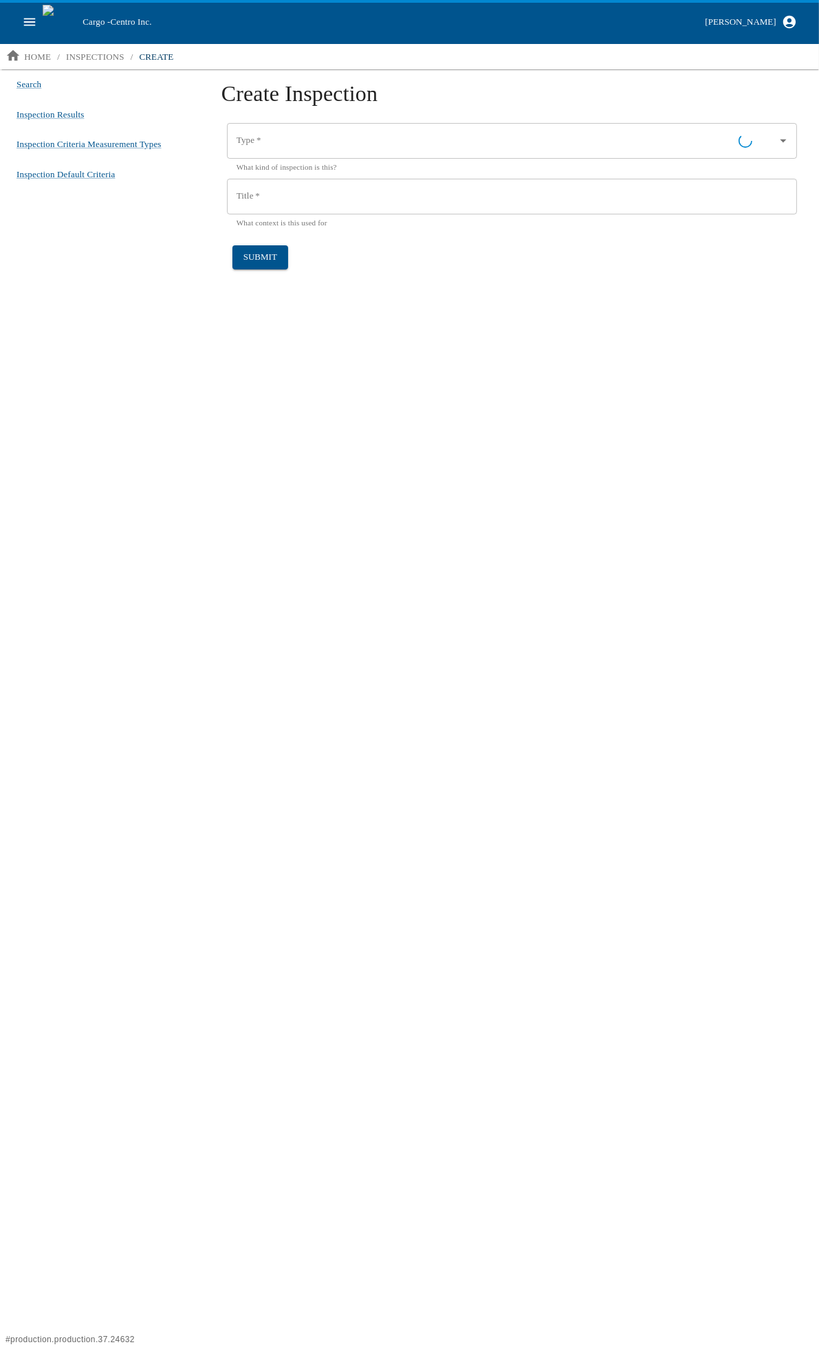
type input "Generic"
click at [527, 425] on div "Create Inspection Type   * Generic Type   * What kind of inspection is this? Ti…" at bounding box center [512, 707] width 614 height 1277
drag, startPoint x: 507, startPoint y: 512, endPoint x: 482, endPoint y: 529, distance: 30.1
click at [506, 511] on div "Create Inspection Type   * Generic Type   * What kind of inspection is this? Ti…" at bounding box center [512, 707] width 614 height 1277
drag, startPoint x: 478, startPoint y: 518, endPoint x: 461, endPoint y: 513, distance: 17.8
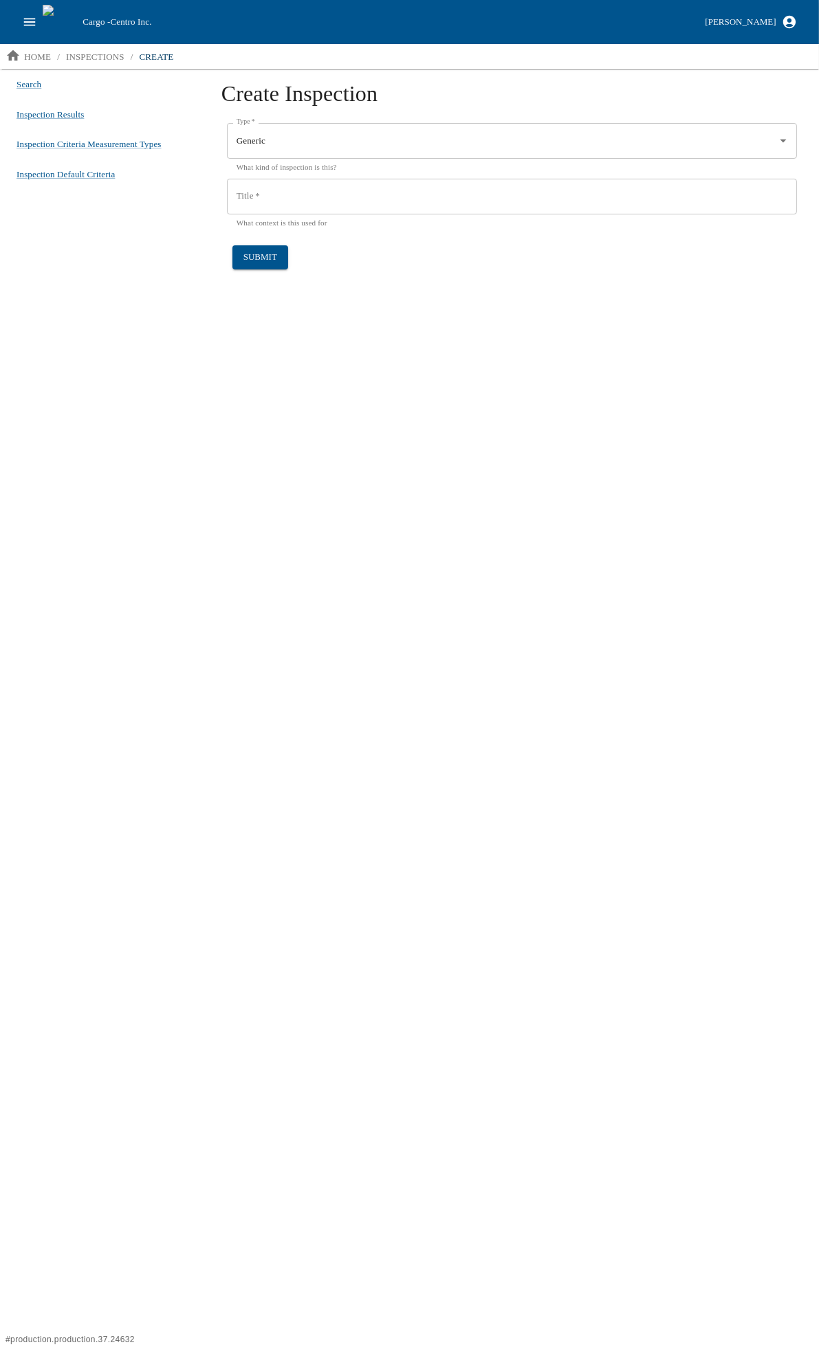
click at [475, 516] on div "Create Inspection Type   * Generic Type   * What kind of inspection is this? Ti…" at bounding box center [512, 707] width 614 height 1277
click at [413, 510] on div "Create Inspection Type   * Generic Type   * What kind of inspection is this? Ti…" at bounding box center [512, 707] width 614 height 1277
